Goal: Find specific page/section: Find specific page/section

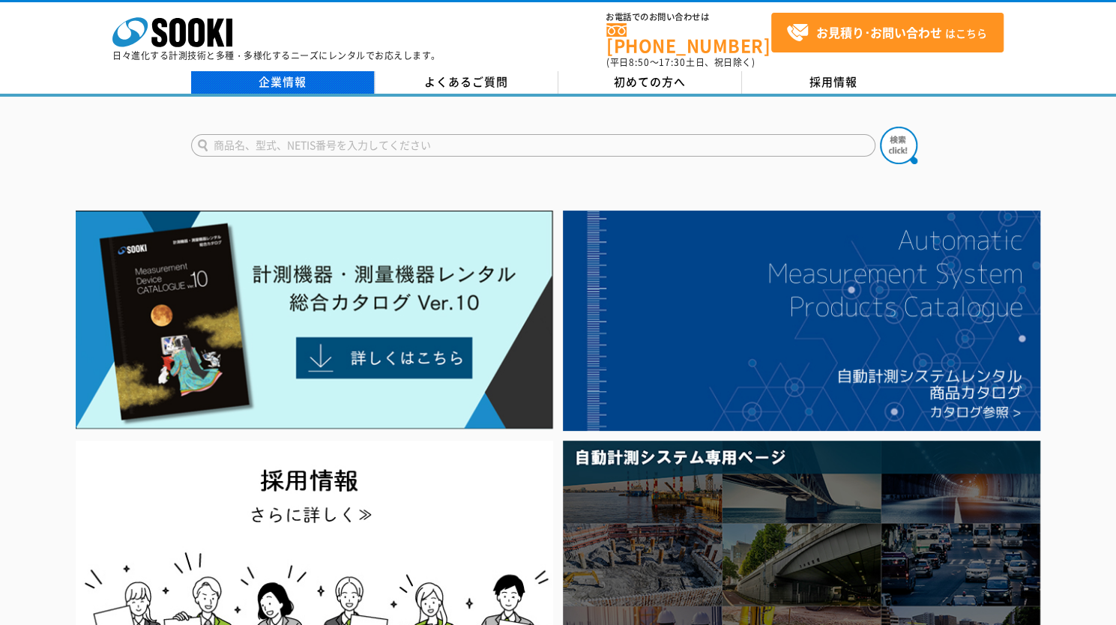
click at [259, 71] on link "企業情報" at bounding box center [283, 82] width 184 height 22
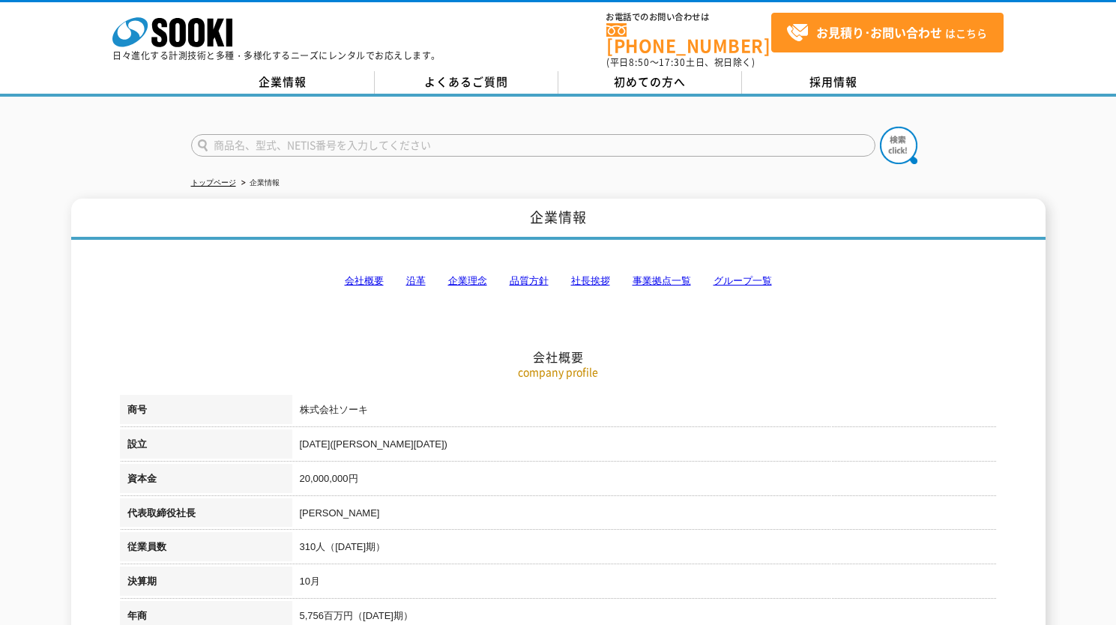
click at [0, 50] on div "株式会社 ソーキ spMenu 日々進化する計測技術と多種・多様化するニーズにレンタルでお応えします。 お電話でのお問い合わせは [PHONE_NUMBER]…" at bounding box center [558, 35] width 1116 height 67
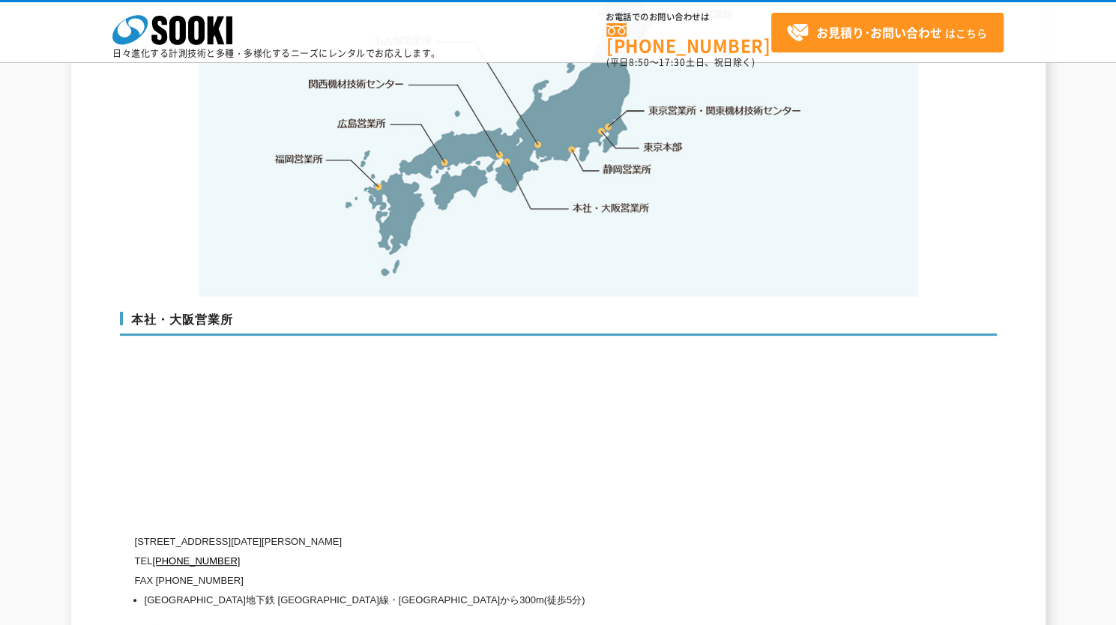
scroll to position [3371, 0]
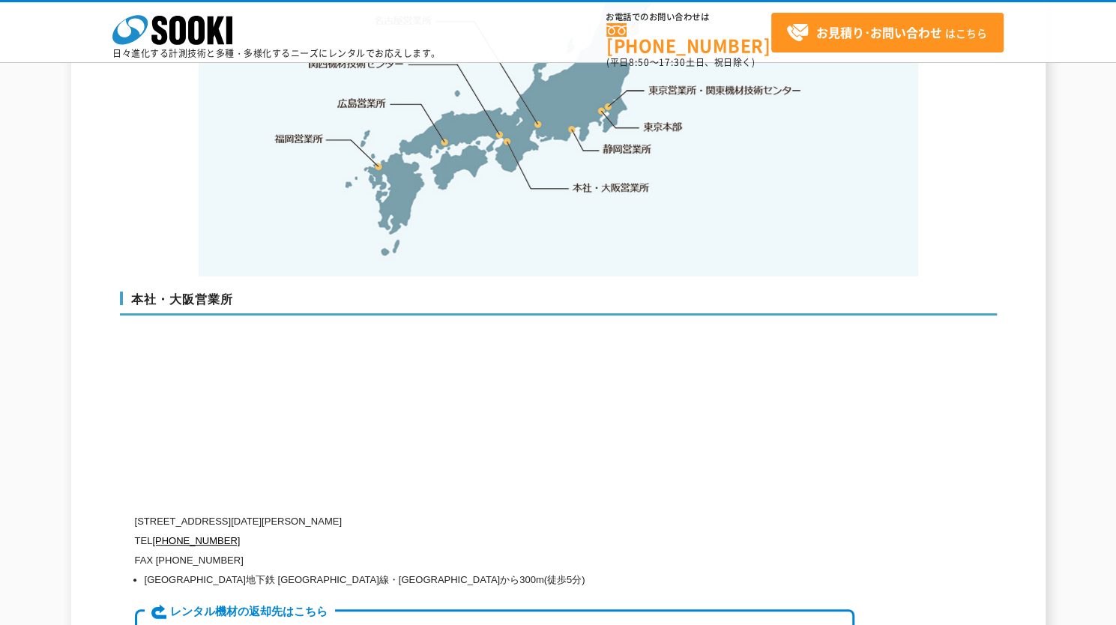
click at [0, 369] on div "企業情報 会社概要 沿革 企業理念 品質方針 社長挨拶 事業拠点一覧 グループ一覧 会社概要 company profile 商号 株式会社ソーキ 設立 [D…" at bounding box center [558, 357] width 1116 height 7199
click at [0, 362] on div "企業情報 会社概要 沿革 企業理念 品質方針 社長挨拶 事業拠点一覧 グループ一覧 会社概要 company profile 商号 株式会社ソーキ 設立 [D…" at bounding box center [558, 357] width 1116 height 7199
click at [0, 365] on div "企業情報 会社概要 沿革 企業理念 品質方針 社長挨拶 事業拠点一覧 グループ一覧 会社概要 company profile 商号 株式会社ソーキ 設立 [D…" at bounding box center [558, 357] width 1116 height 7199
click at [0, 362] on div "企業情報 会社概要 沿革 企業理念 品質方針 社長挨拶 事業拠点一覧 グループ一覧 会社概要 company profile 商号 株式会社ソーキ 設立 [D…" at bounding box center [558, 357] width 1116 height 7199
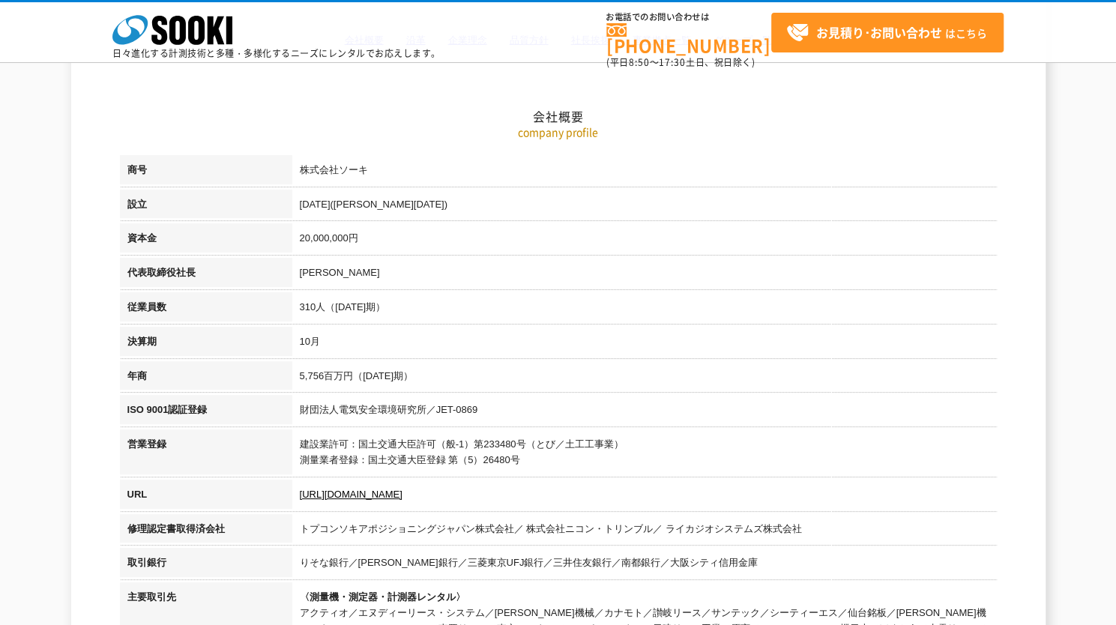
scroll to position [0, 0]
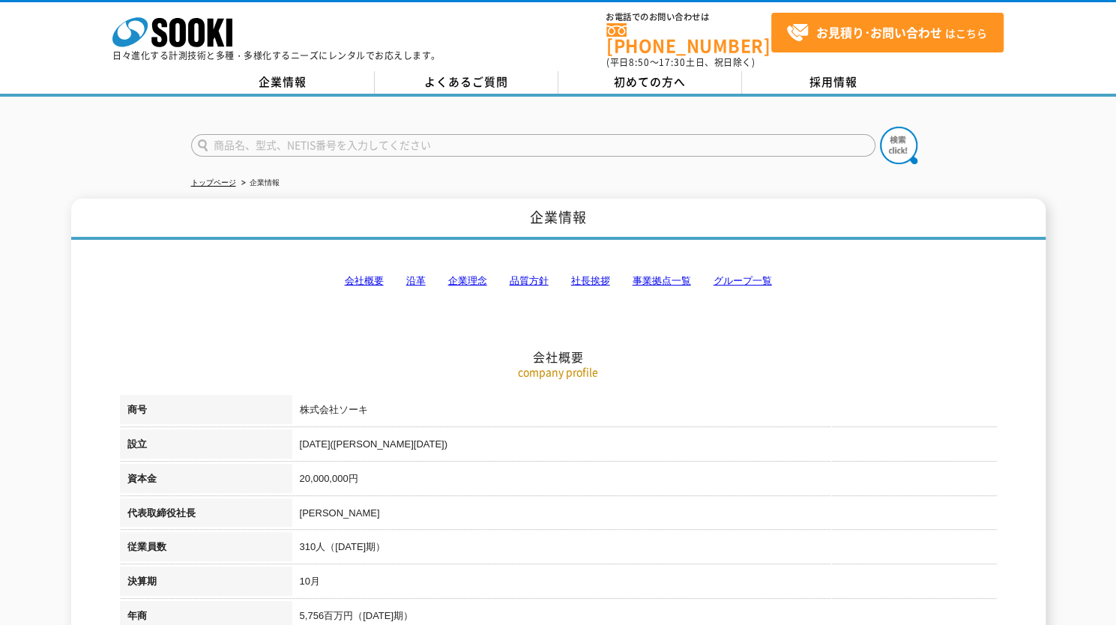
drag, startPoint x: 0, startPoint y: 527, endPoint x: 0, endPoint y: 167, distance: 359.6
type input "商品名、型式、NETIS番号を入力してください"
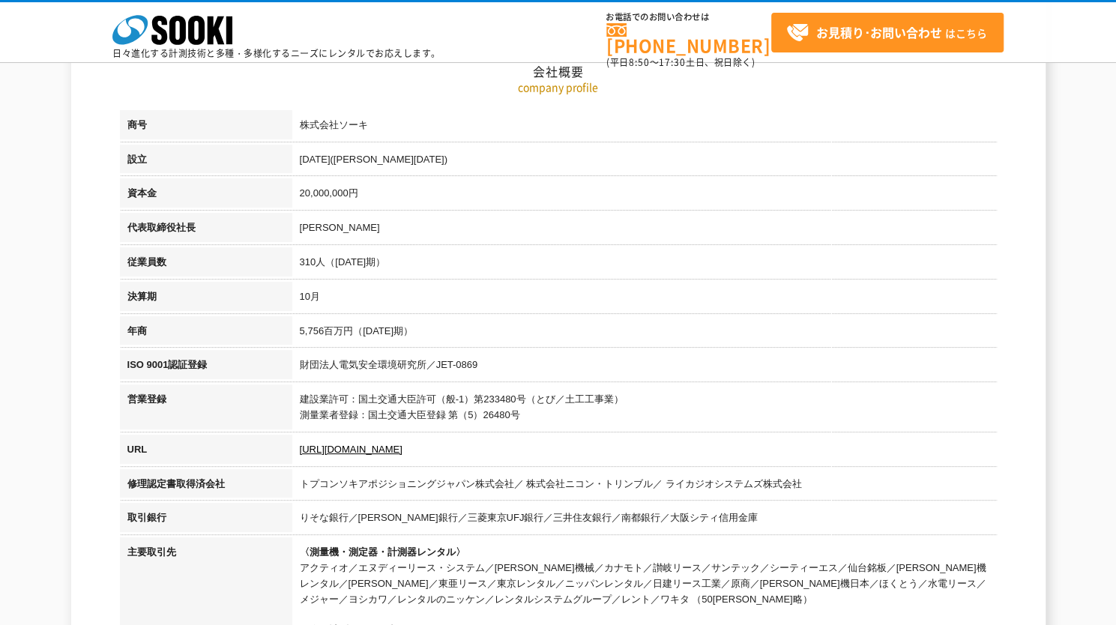
scroll to position [249, 0]
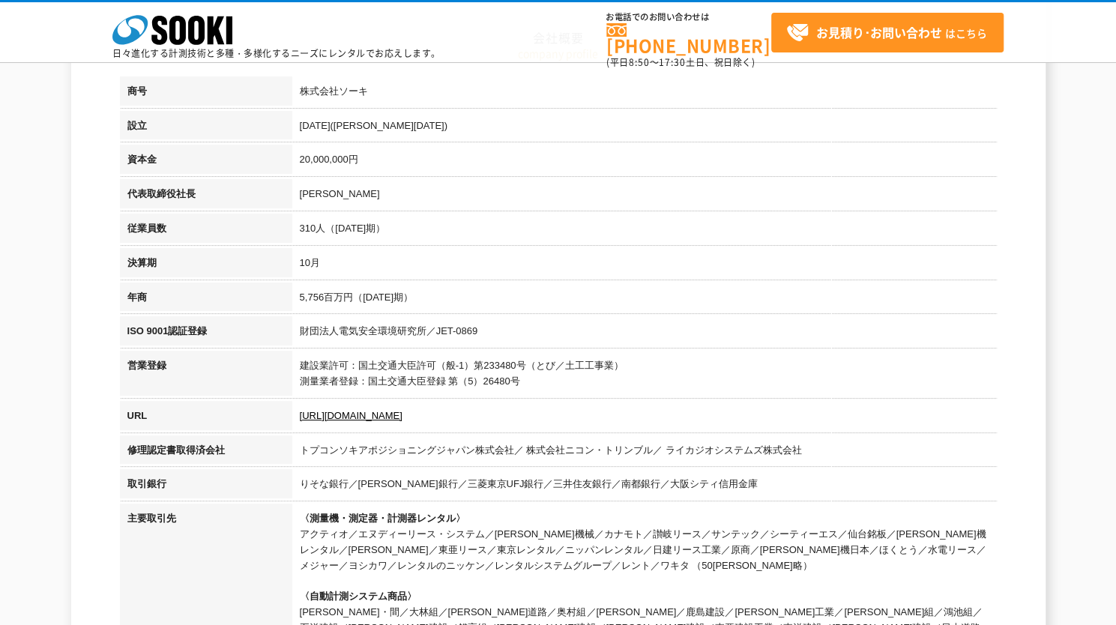
type input "商品名、型式、NETIS番号を入力してください"
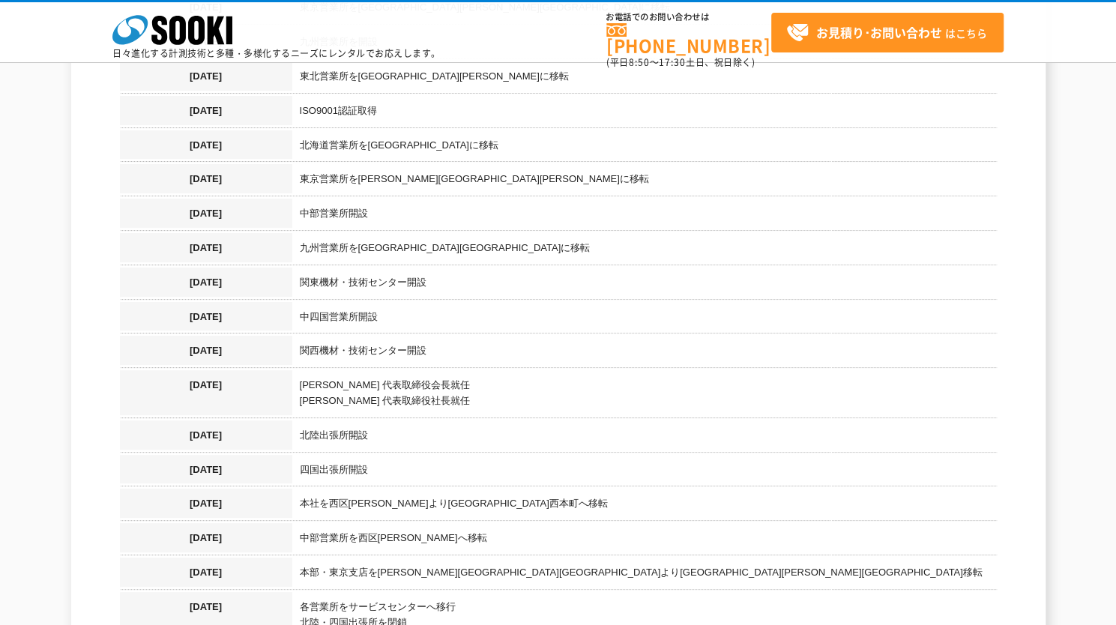
scroll to position [1498, 0]
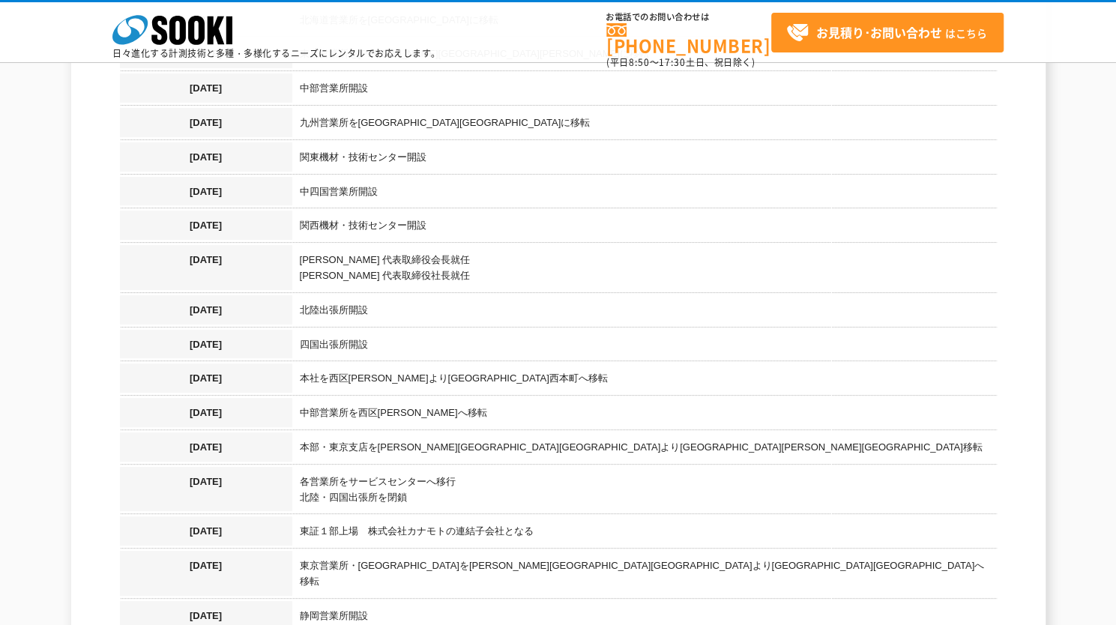
type input "商品名、型式、NETIS番号を入力してください"
